Goal: Task Accomplishment & Management: Use online tool/utility

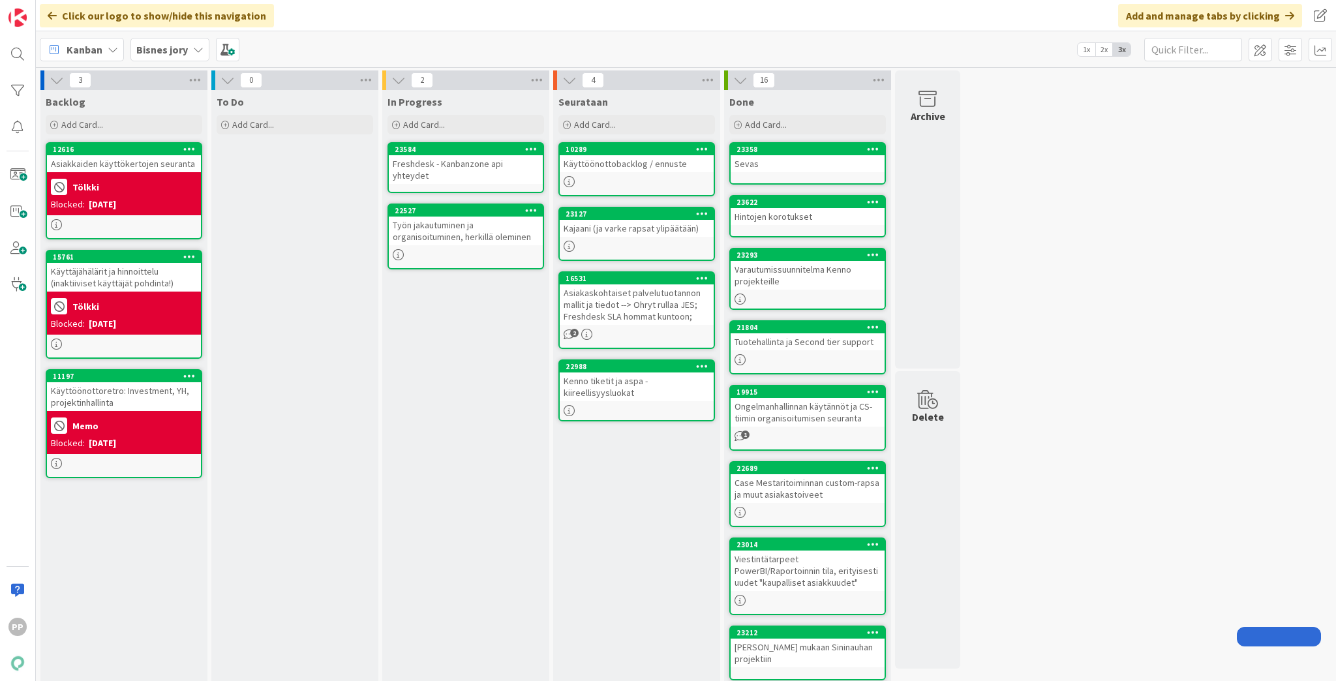
click at [282, 310] on div "To Do Add Card... Template Not Set Title 0 / 128 Label Enhancement Show More...…" at bounding box center [294, 516] width 167 height 853
click at [339, 311] on div "To Do Add Card... Template Not Set Title 0 / 128 Label Enhancement Show More...…" at bounding box center [294, 516] width 167 height 853
click at [186, 48] on div "Bisnes jory" at bounding box center [169, 49] width 79 height 23
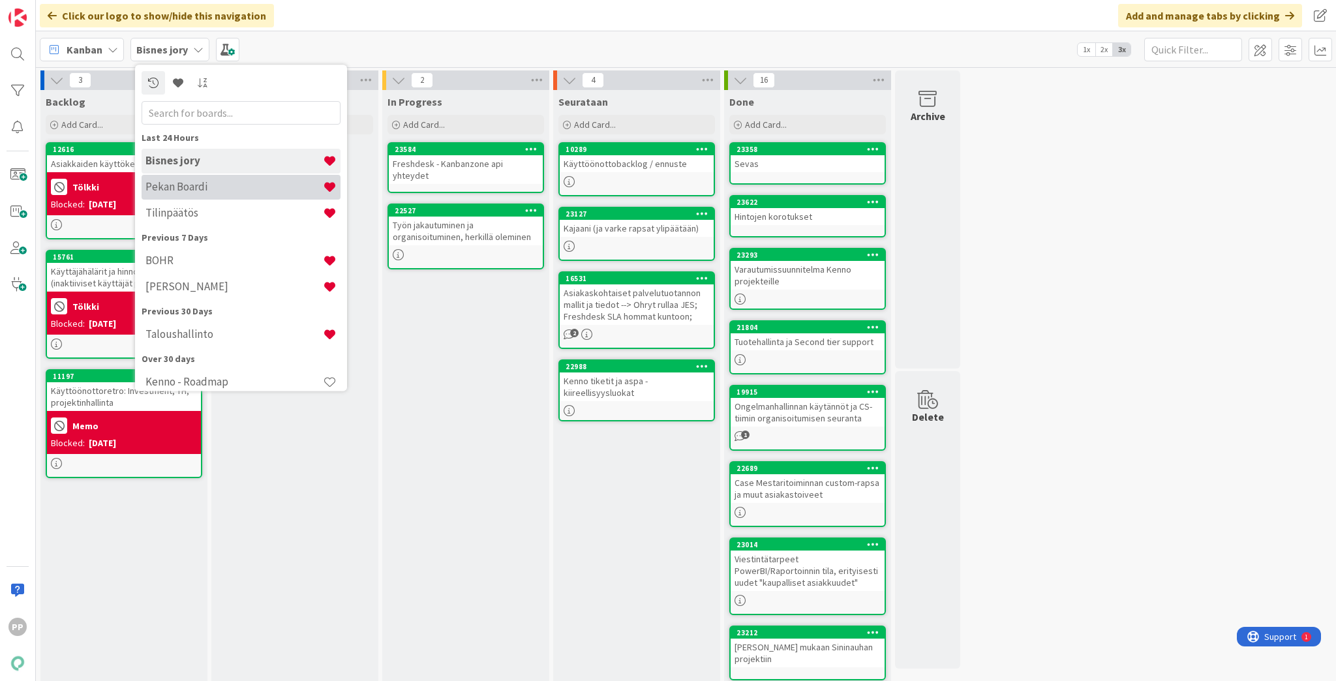
click at [224, 186] on h4 "Pekan Boardi" at bounding box center [233, 187] width 177 height 13
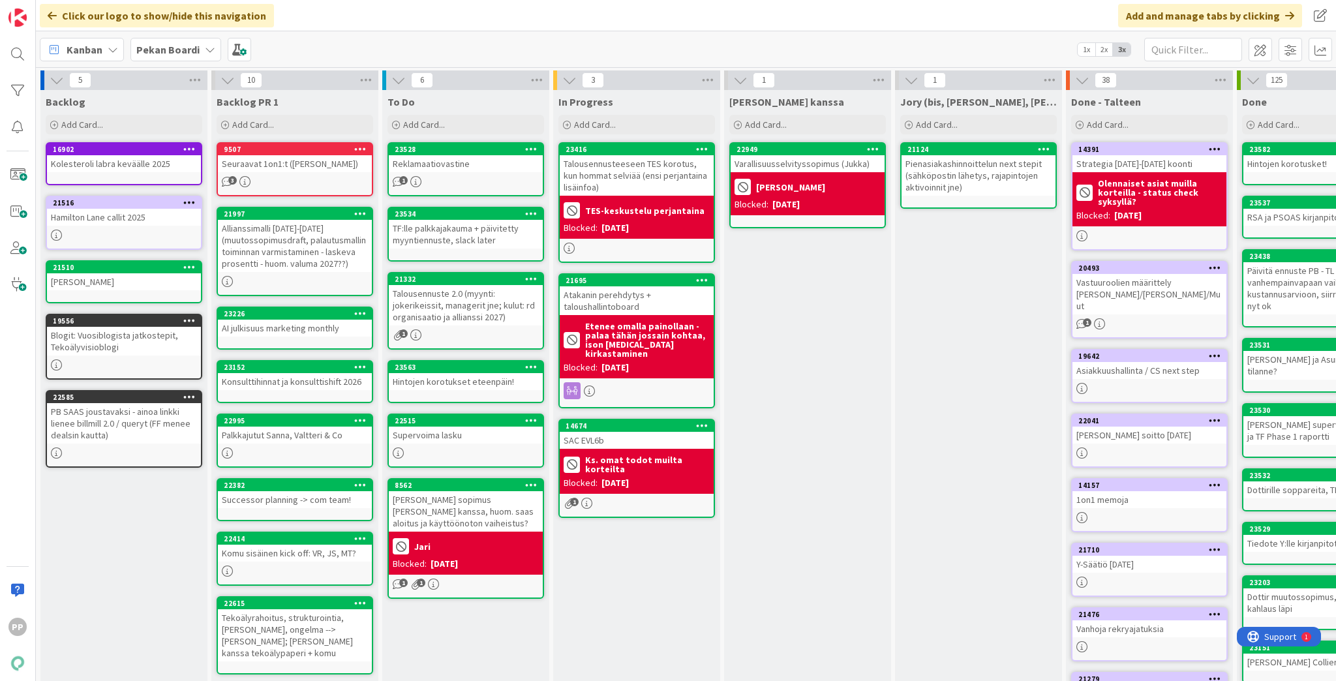
click at [795, 374] on div "[PERSON_NAME] kanssa Add Card... 22949 Varallisuusselvityssopimus ([PERSON_NAME…" at bounding box center [807, 493] width 167 height 807
click at [824, 364] on div "[PERSON_NAME] kanssa Add Card... 22949 Varallisuusselvityssopimus ([PERSON_NAME…" at bounding box center [807, 493] width 167 height 807
click at [821, 413] on div "[PERSON_NAME] kanssa Add Card... 22949 Varallisuusselvityssopimus ([PERSON_NAME…" at bounding box center [807, 493] width 167 height 807
click at [616, 627] on div "In Progress Add Card... 23416 Talousennusteeseen TES korotus, kun hommat selviä…" at bounding box center [636, 493] width 167 height 807
click at [798, 329] on div "[PERSON_NAME] kanssa Add Card... 22949 Varallisuusselvityssopimus ([PERSON_NAME…" at bounding box center [807, 493] width 167 height 807
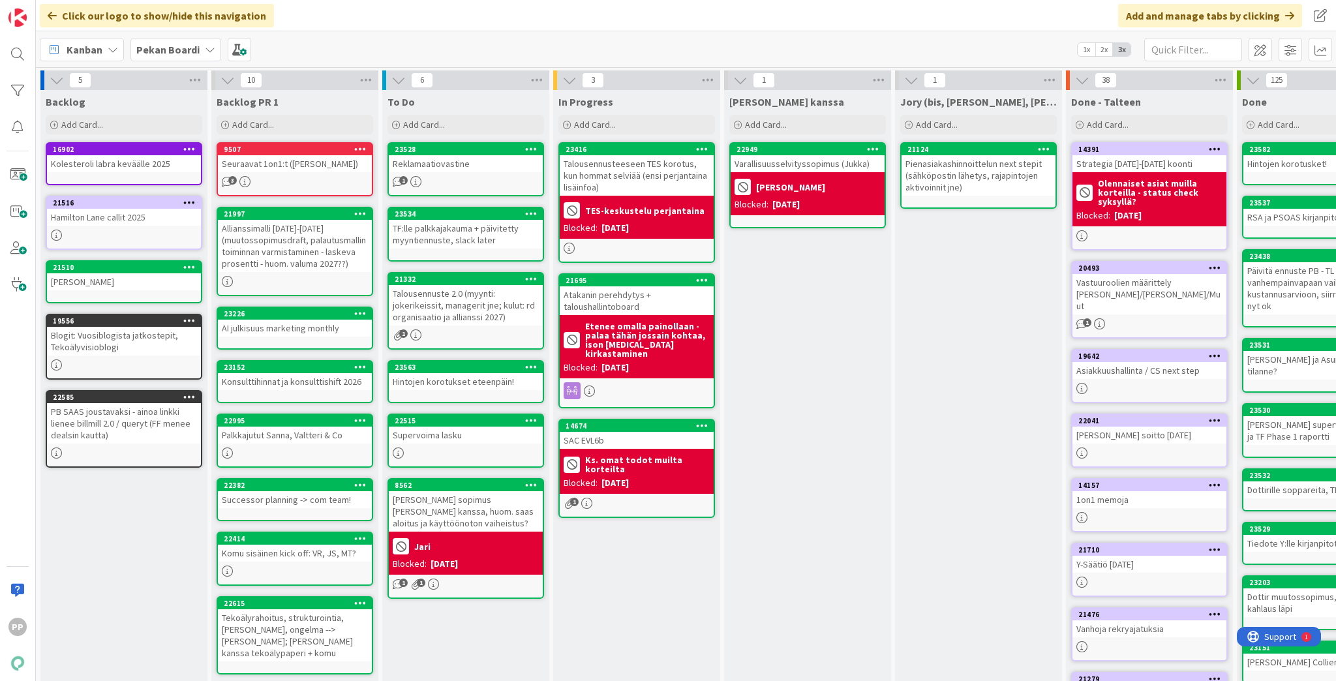
click at [824, 360] on div "[PERSON_NAME] kanssa Add Card... 22949 Varallisuusselvityssopimus ([PERSON_NAME…" at bounding box center [807, 493] width 167 height 807
click at [673, 550] on div "In Progress Add Card... 23416 Talousennusteeseen TES korotus, kun hommat selviä…" at bounding box center [636, 493] width 167 height 807
click at [673, 561] on div "In Progress Add Card... 23416 Talousennusteeseen TES korotus, kun hommat selviä…" at bounding box center [636, 493] width 167 height 807
click at [794, 301] on div "[PERSON_NAME] kanssa Add Card... 22949 Varallisuusselvityssopimus ([PERSON_NAME…" at bounding box center [807, 493] width 167 height 807
click at [826, 403] on div "[PERSON_NAME] kanssa Add Card... 22949 Varallisuusselvityssopimus ([PERSON_NAME…" at bounding box center [807, 493] width 167 height 807
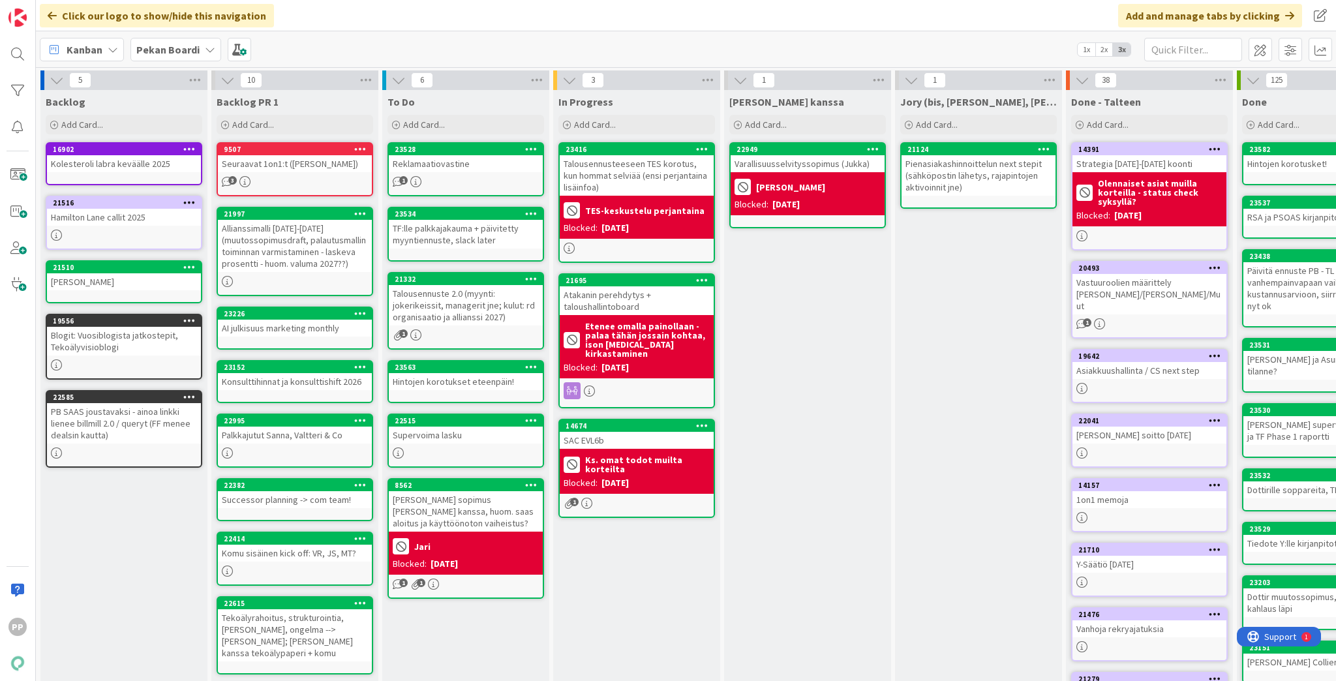
click at [830, 309] on div "[PERSON_NAME] kanssa Add Card... 22949 Varallisuusselvityssopimus ([PERSON_NAME…" at bounding box center [807, 493] width 167 height 807
click at [122, 549] on div "Backlog Add Card... 16902 Kolesteroli labra keväälle 2025 [STREET_ADDRESS] call…" at bounding box center [123, 493] width 167 height 807
click at [856, 447] on div "[PERSON_NAME] kanssa Add Card... 22949 Varallisuusselvityssopimus ([PERSON_NAME…" at bounding box center [807, 493] width 167 height 807
click at [850, 498] on div "[PERSON_NAME] kanssa Add Card... 22949 Varallisuusselvityssopimus ([PERSON_NAME…" at bounding box center [807, 493] width 167 height 807
click at [849, 499] on div "[PERSON_NAME] kanssa Add Card... 22949 Varallisuusselvityssopimus ([PERSON_NAME…" at bounding box center [807, 493] width 167 height 807
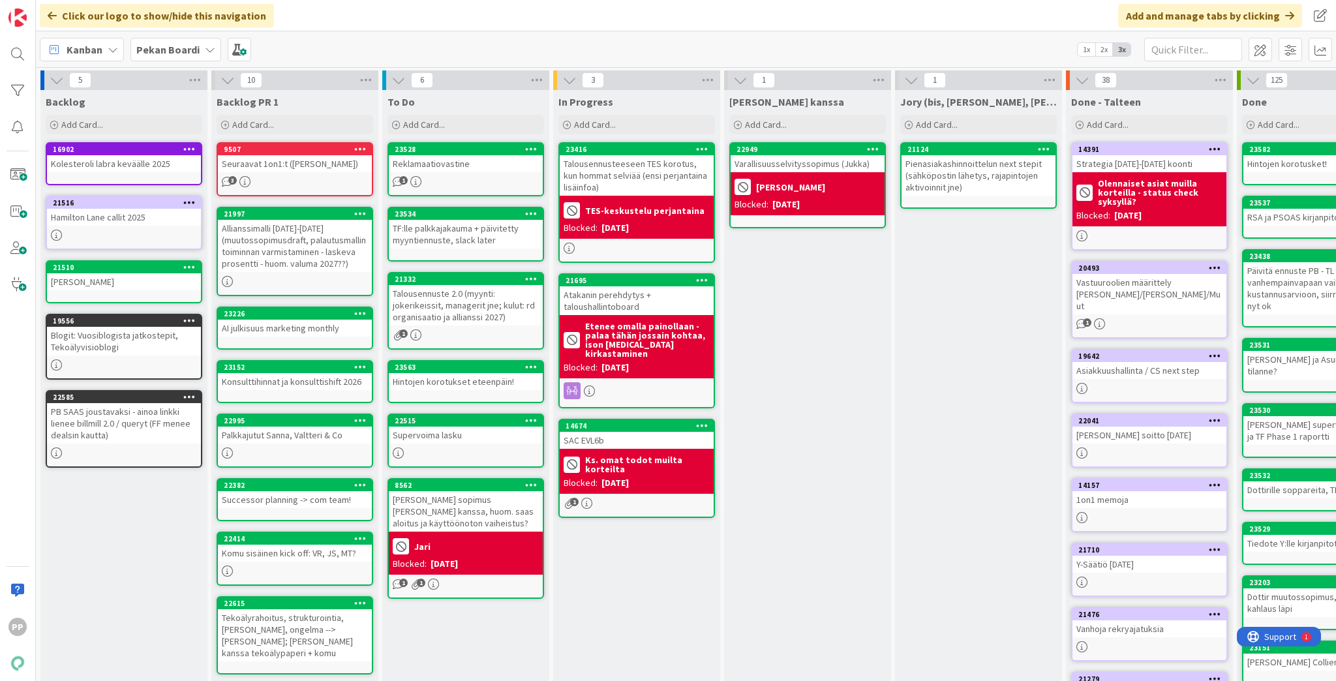
click at [849, 499] on div "[PERSON_NAME] kanssa Add Card... 22949 Varallisuusselvityssopimus ([PERSON_NAME…" at bounding box center [807, 493] width 167 height 807
click at [631, 616] on div "In Progress Add Card... 23416 Talousennusteeseen TES korotus, kun hommat selviä…" at bounding box center [636, 493] width 167 height 807
click at [631, 585] on div "In Progress Add Card... 23416 Talousennusteeseen TES korotus, kun hommat selviä…" at bounding box center [636, 493] width 167 height 807
click at [804, 423] on div "[PERSON_NAME] kanssa Add Card... 22949 Varallisuusselvityssopimus ([PERSON_NAME…" at bounding box center [807, 493] width 167 height 807
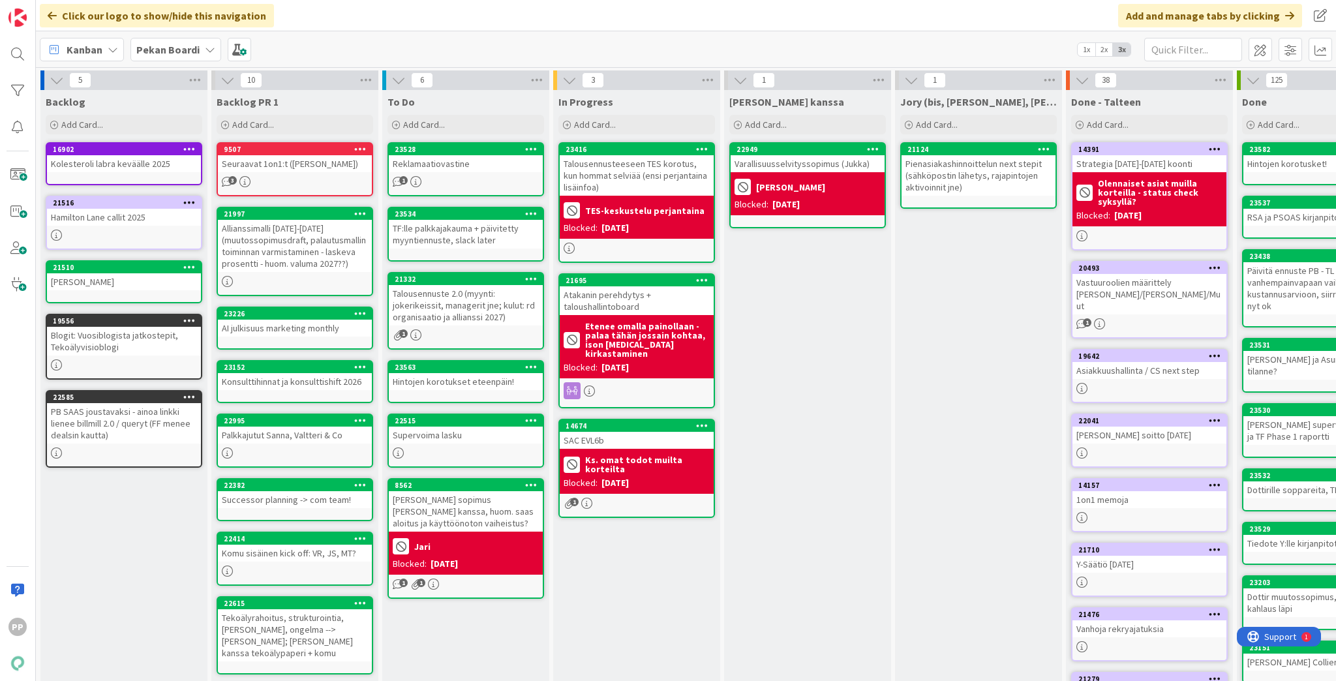
click at [640, 582] on div "In Progress Add Card... 23416 Talousennusteeseen TES korotus, kun hommat selviä…" at bounding box center [636, 493] width 167 height 807
click at [795, 539] on div "[PERSON_NAME] kanssa Add Card... 22949 Varallisuusselvityssopimus ([PERSON_NAME…" at bounding box center [807, 493] width 167 height 807
click at [672, 587] on div "In Progress Add Card... 23416 Talousennusteeseen TES korotus, kun hommat selviä…" at bounding box center [636, 493] width 167 height 807
click at [822, 565] on div "[PERSON_NAME] kanssa Add Card... 22949 Varallisuusselvityssopimus ([PERSON_NAME…" at bounding box center [807, 493] width 167 height 807
click at [652, 622] on div "In Progress Add Card... 23416 Talousennusteeseen TES korotus, kun hommat selviä…" at bounding box center [636, 493] width 167 height 807
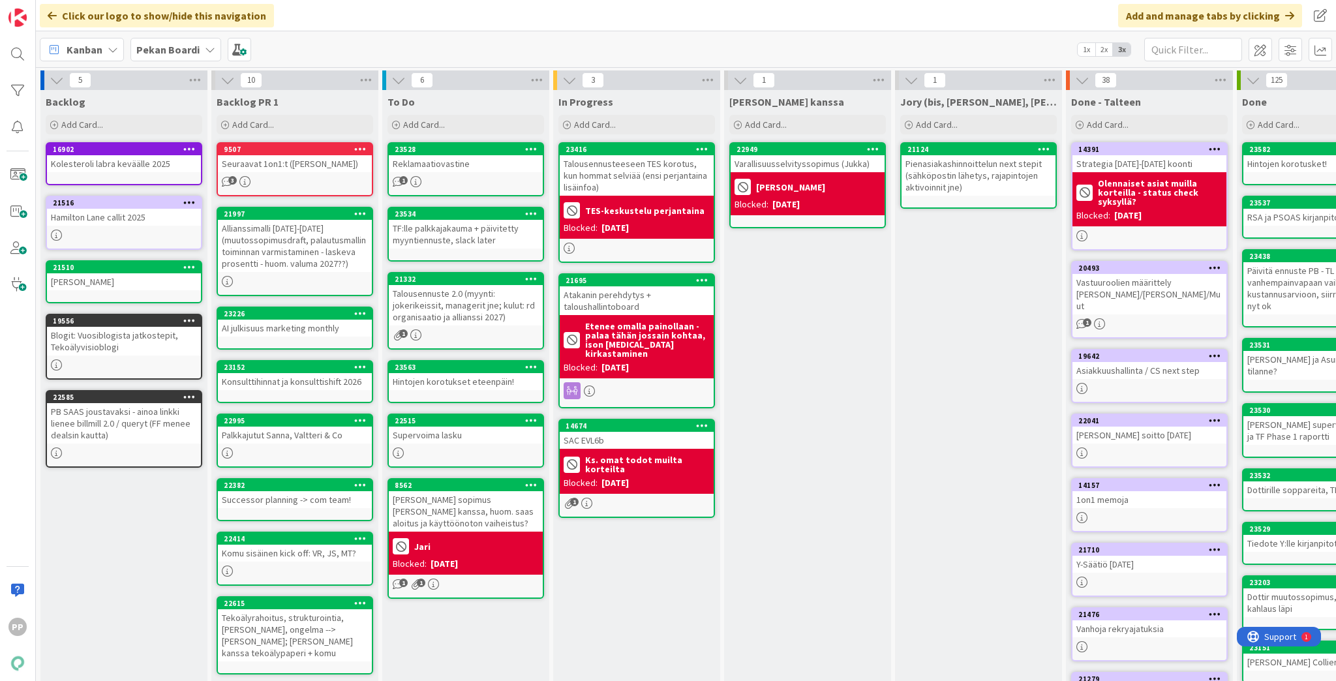
click at [652, 622] on div "In Progress Add Card... 23416 Talousennusteeseen TES korotus, kun hommat selviä…" at bounding box center [636, 493] width 167 height 807
click at [792, 395] on div "[PERSON_NAME] kanssa Add Card... 22949 Varallisuusselvityssopimus ([PERSON_NAME…" at bounding box center [807, 493] width 167 height 807
click at [841, 487] on div "[PERSON_NAME] kanssa Add Card... 22949 Varallisuusselvityssopimus ([PERSON_NAME…" at bounding box center [807, 493] width 167 height 807
